Goal: Go to known website: Access a specific website the user already knows

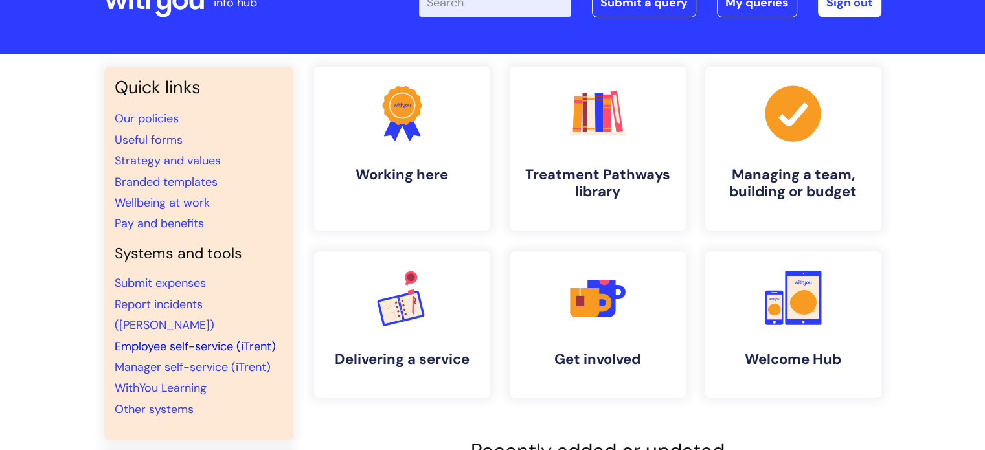
scroll to position [130, 0]
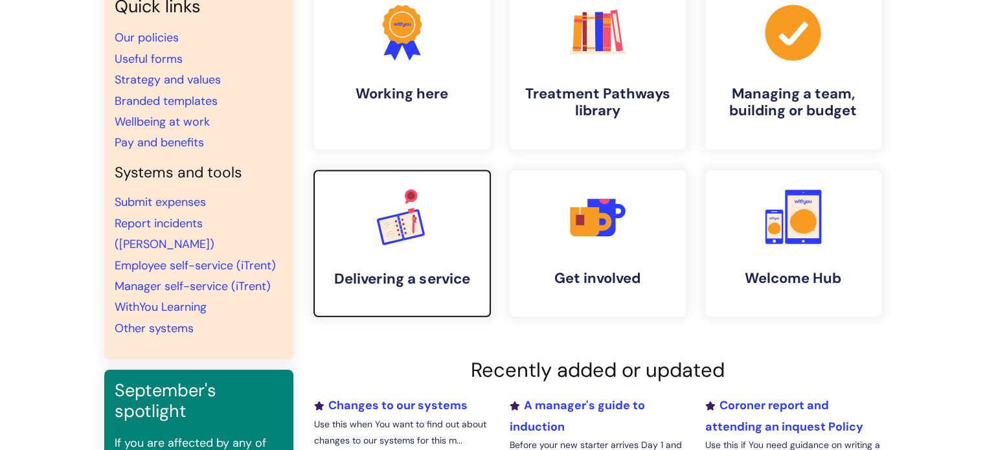
drag, startPoint x: 440, startPoint y: 206, endPoint x: 994, endPoint y: 352, distance: 573.4
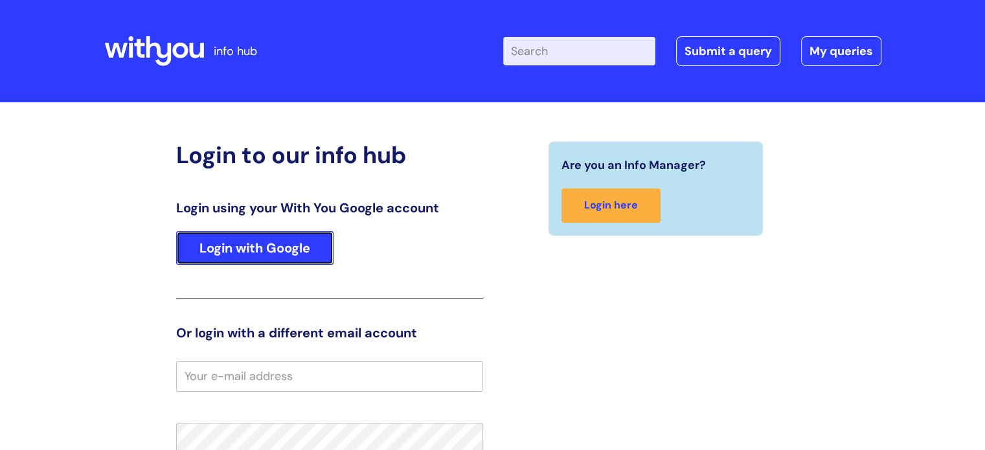
click at [232, 242] on link "Login with Google" at bounding box center [254, 248] width 157 height 34
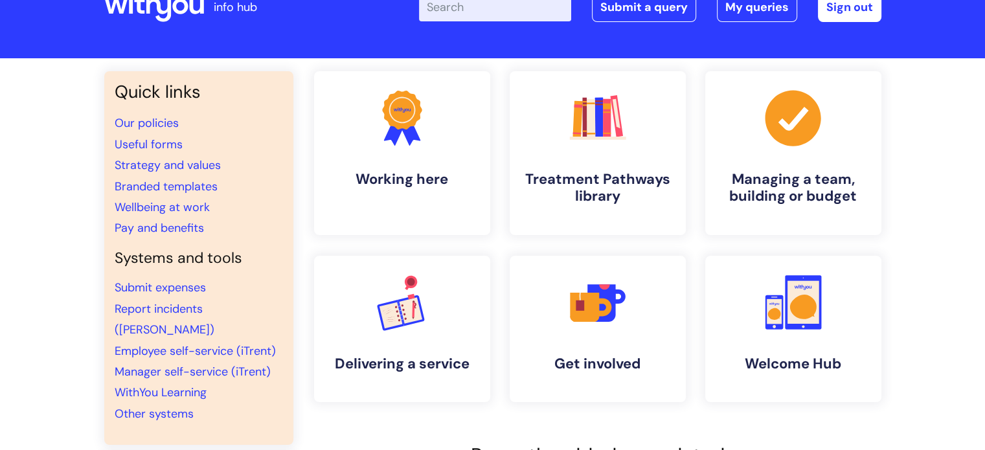
scroll to position [130, 0]
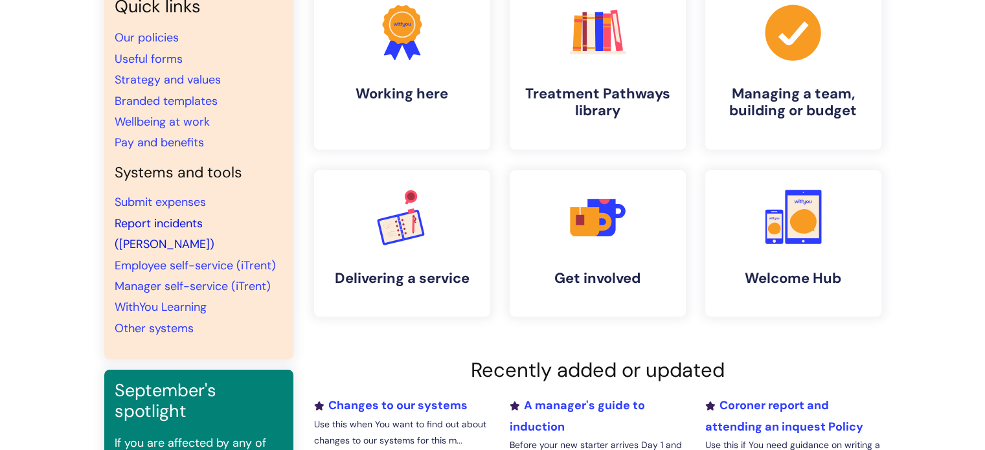
click at [161, 220] on link "Report incidents (Ulysses)" at bounding box center [165, 234] width 100 height 36
